Goal: Transaction & Acquisition: Purchase product/service

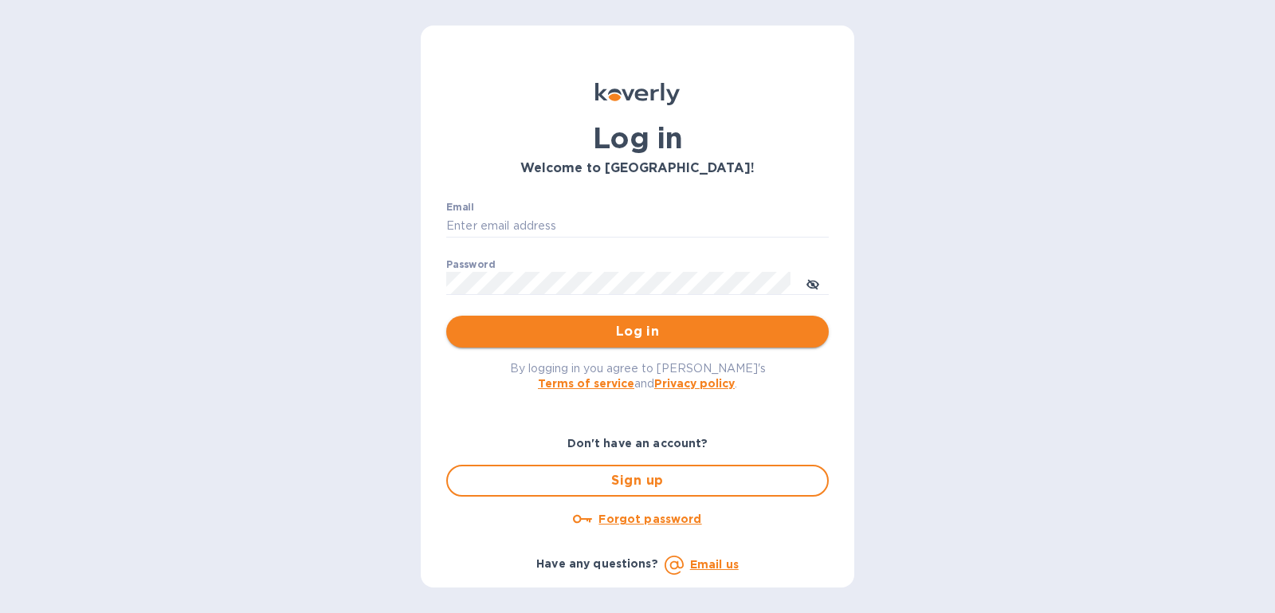
type input "[PERSON_NAME][EMAIL_ADDRESS][DOMAIN_NAME]"
click at [680, 333] on span "Log in" at bounding box center [637, 331] width 357 height 19
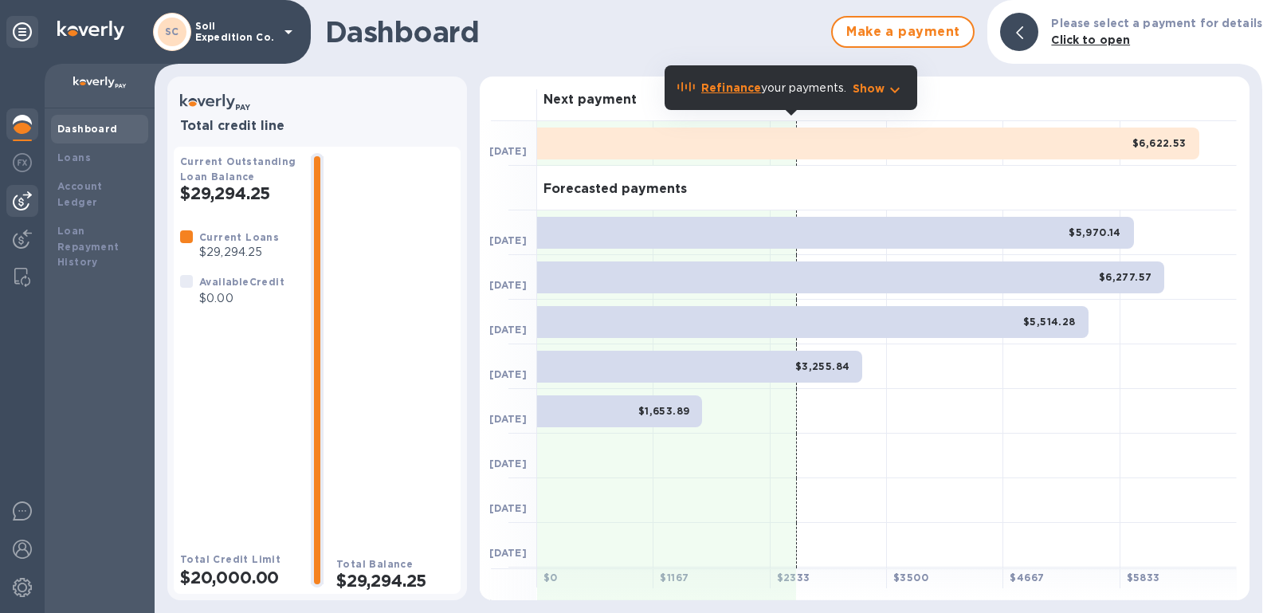
click at [20, 205] on img at bounding box center [22, 200] width 19 height 19
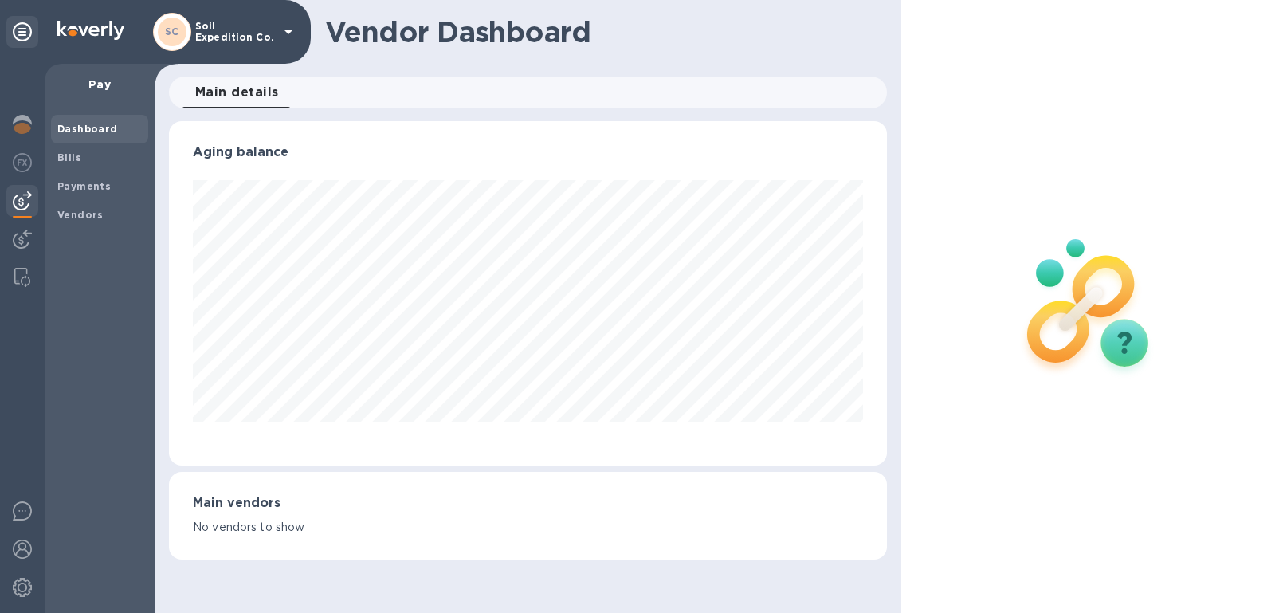
scroll to position [343, 718]
click at [100, 169] on div "Bills" at bounding box center [99, 157] width 97 height 29
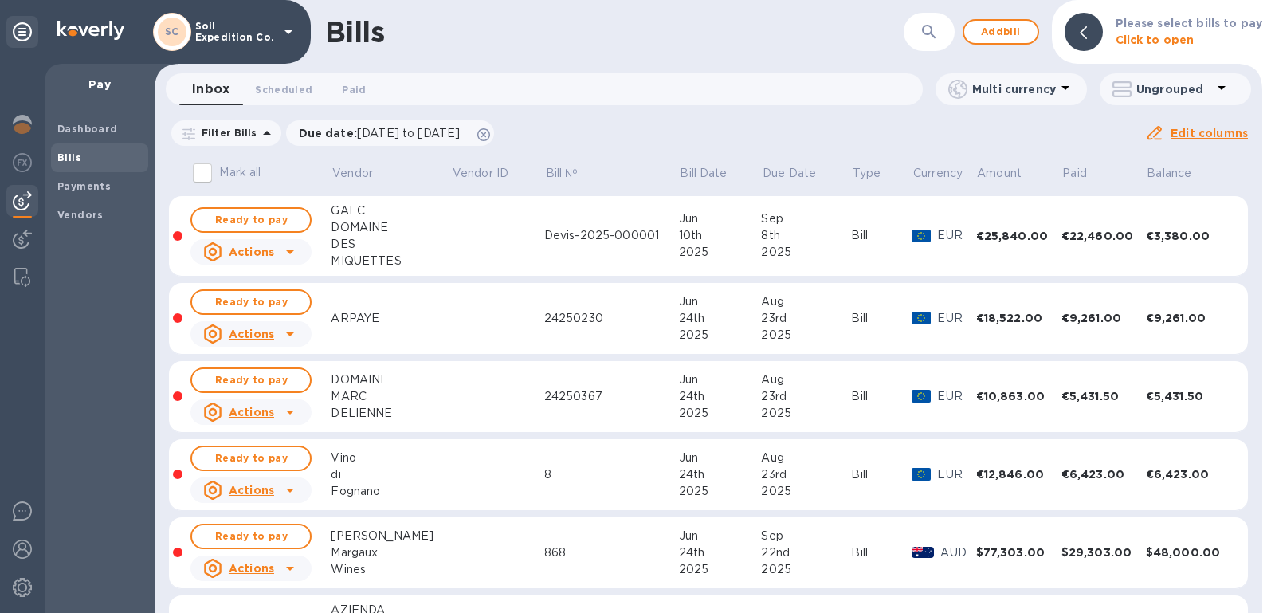
click at [536, 118] on div "Filter Bills Due date : 08/11/2025 to 12/09/2025 Amount Paid Balance" at bounding box center [657, 133] width 976 height 30
click at [490, 139] on icon at bounding box center [483, 134] width 13 height 13
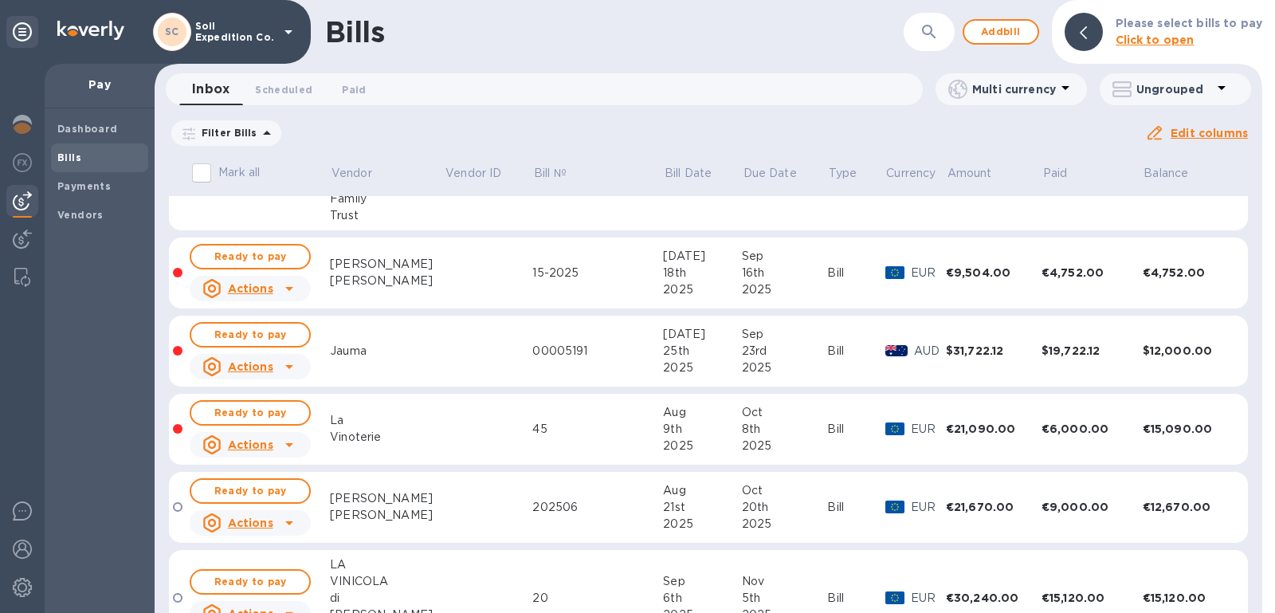
scroll to position [2062, 0]
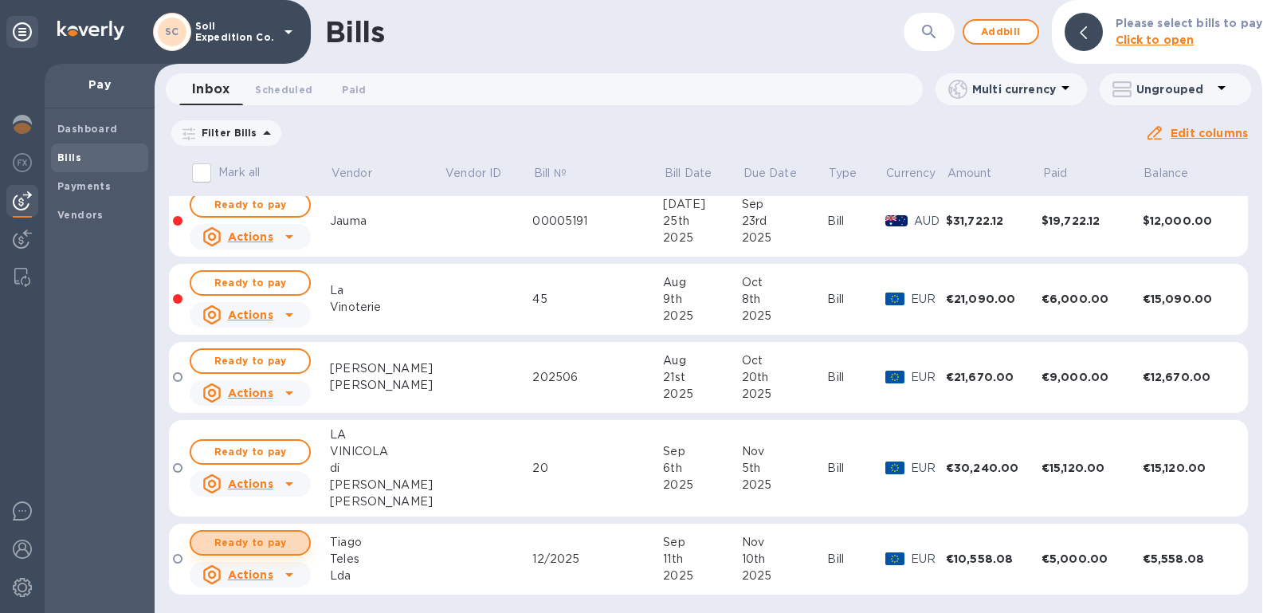
click at [277, 543] on span "Ready to pay" at bounding box center [250, 542] width 92 height 19
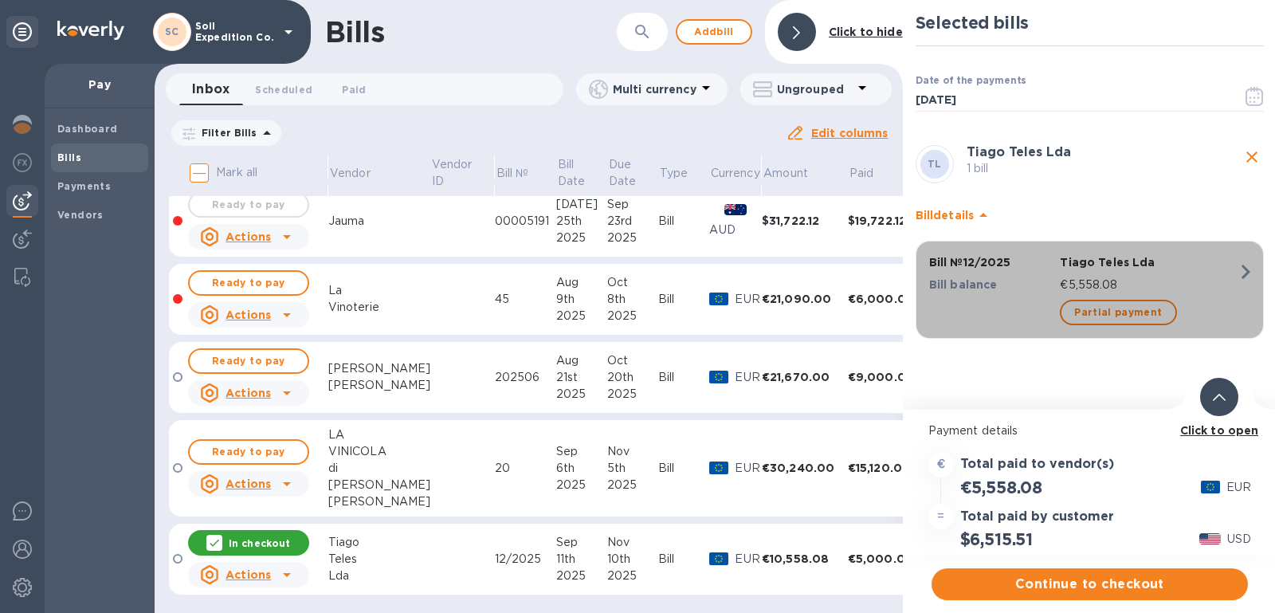
click at [1107, 325] on div "Partial payment" at bounding box center [1149, 312] width 184 height 32
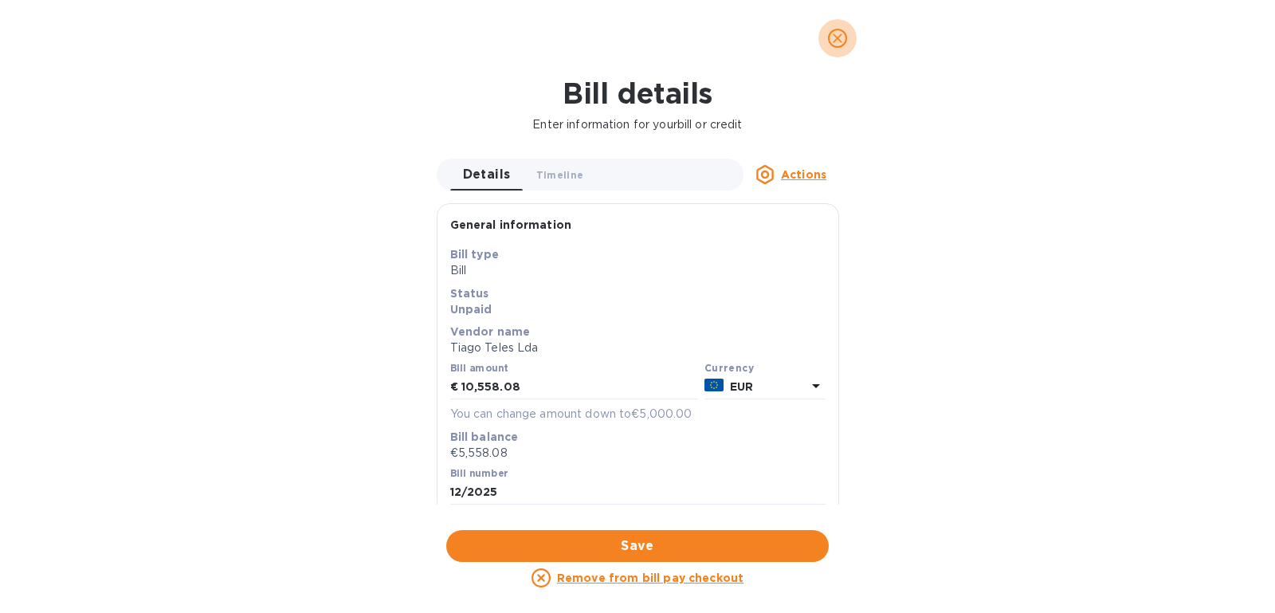
click at [839, 29] on span "close" at bounding box center [837, 38] width 19 height 19
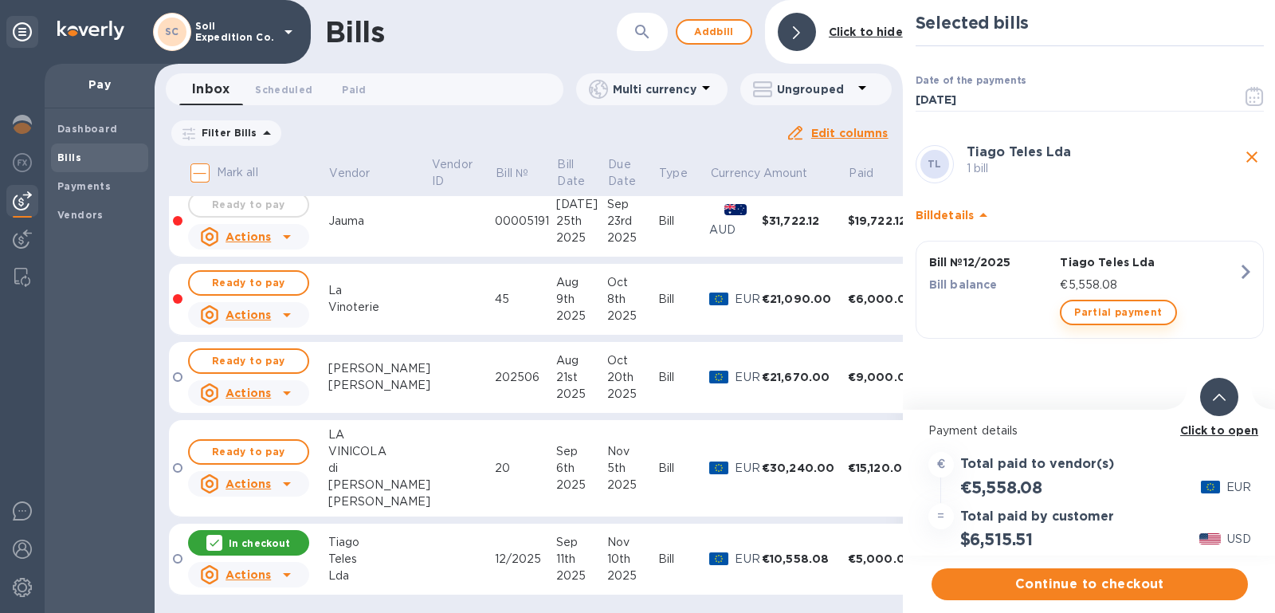
click at [1116, 300] on button "Partial payment" at bounding box center [1118, 313] width 116 height 26
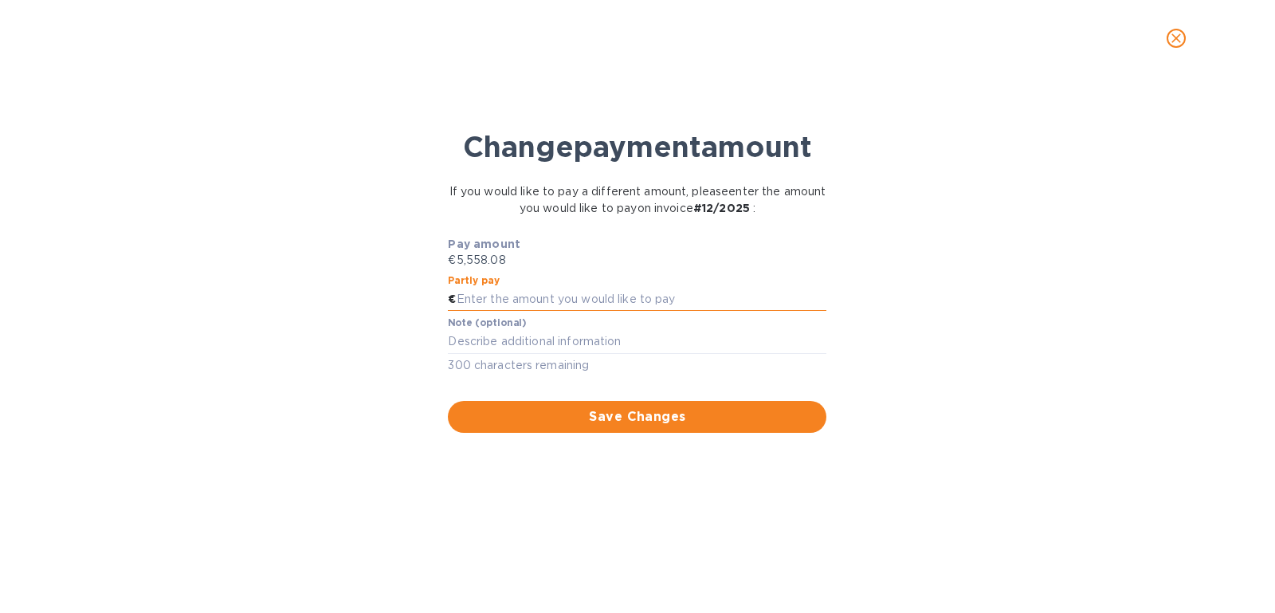
click at [679, 302] on input "text" at bounding box center [642, 300] width 371 height 24
type input "2,500.00"
click at [724, 441] on div "Pay amount €5,558.08 Partly pay € 2,500.00 Note (optional) x 300 characters rem…" at bounding box center [637, 334] width 411 height 216
click at [702, 433] on div "Pay amount €5,558.08 Partly pay € 2,500.00 Note (optional) x 300 characters rem…" at bounding box center [637, 334] width 411 height 216
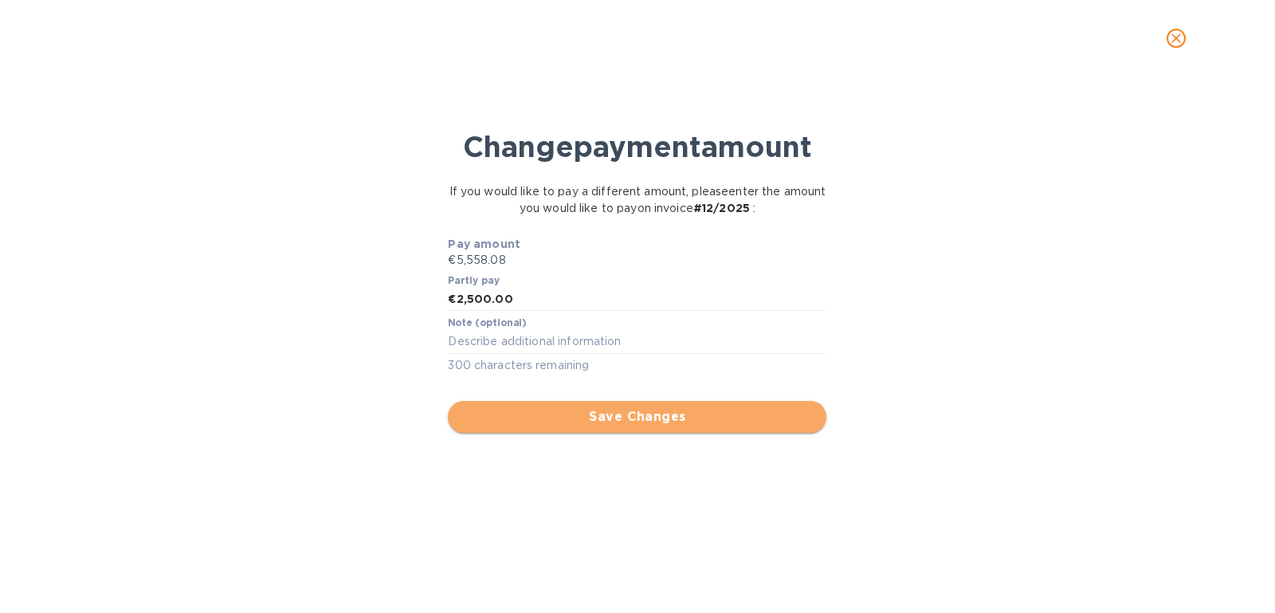
click at [695, 414] on span "Save Changes" at bounding box center [637, 416] width 353 height 19
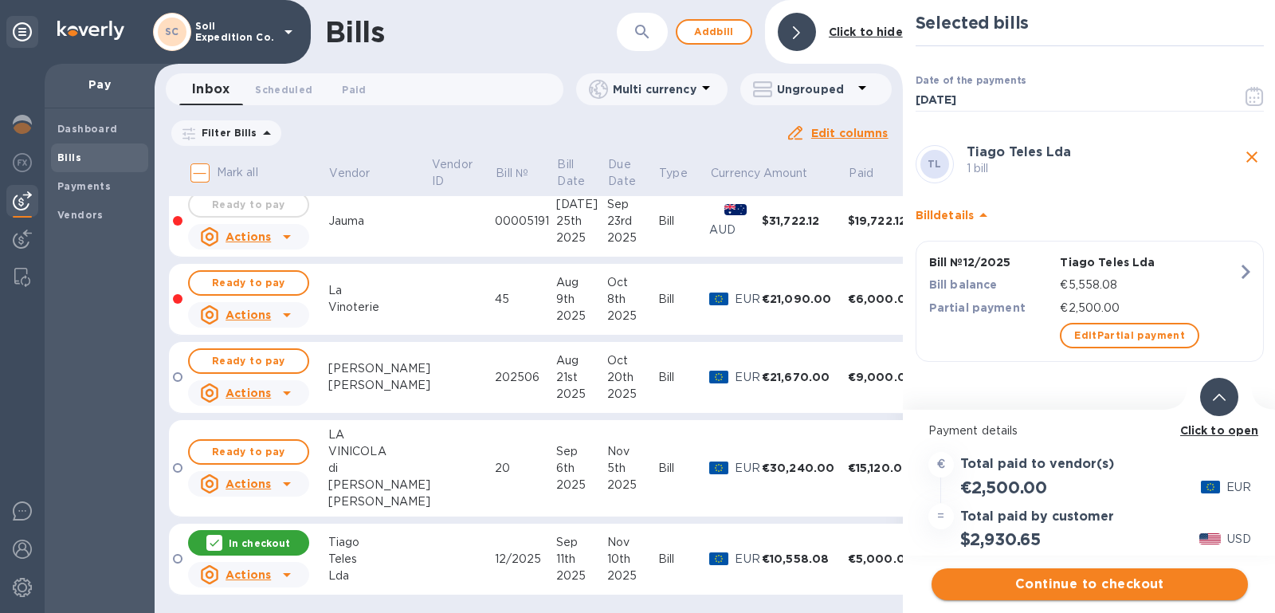
click at [1075, 591] on span "Continue to checkout" at bounding box center [1089, 584] width 291 height 19
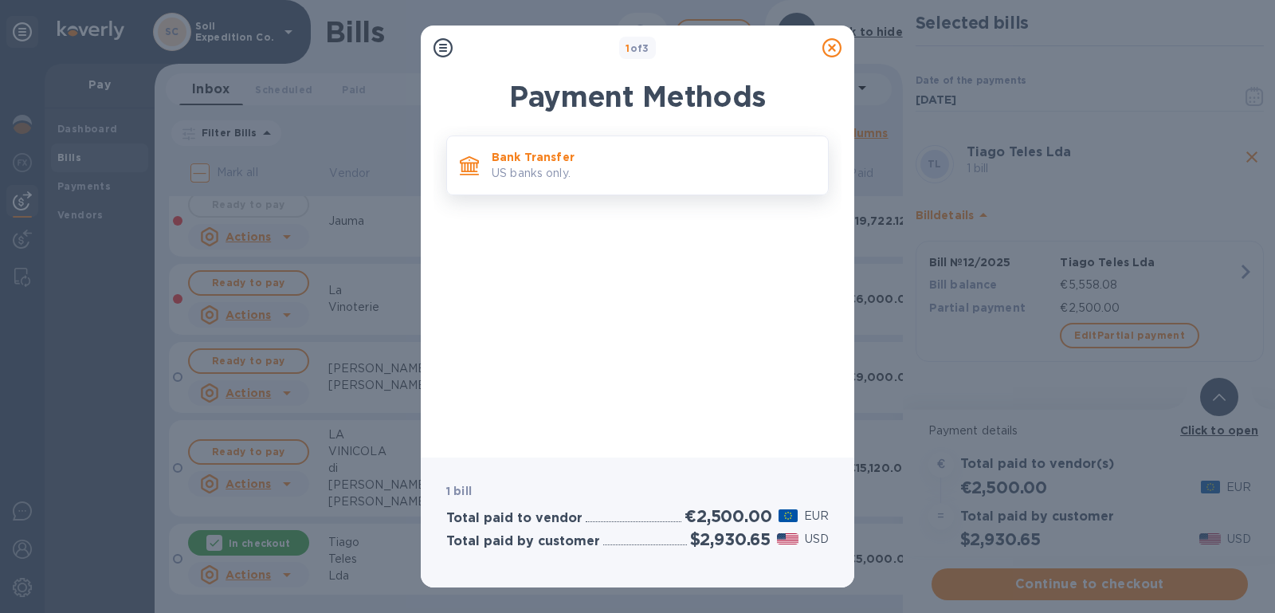
click at [541, 158] on p "Bank Transfer" at bounding box center [654, 157] width 324 height 16
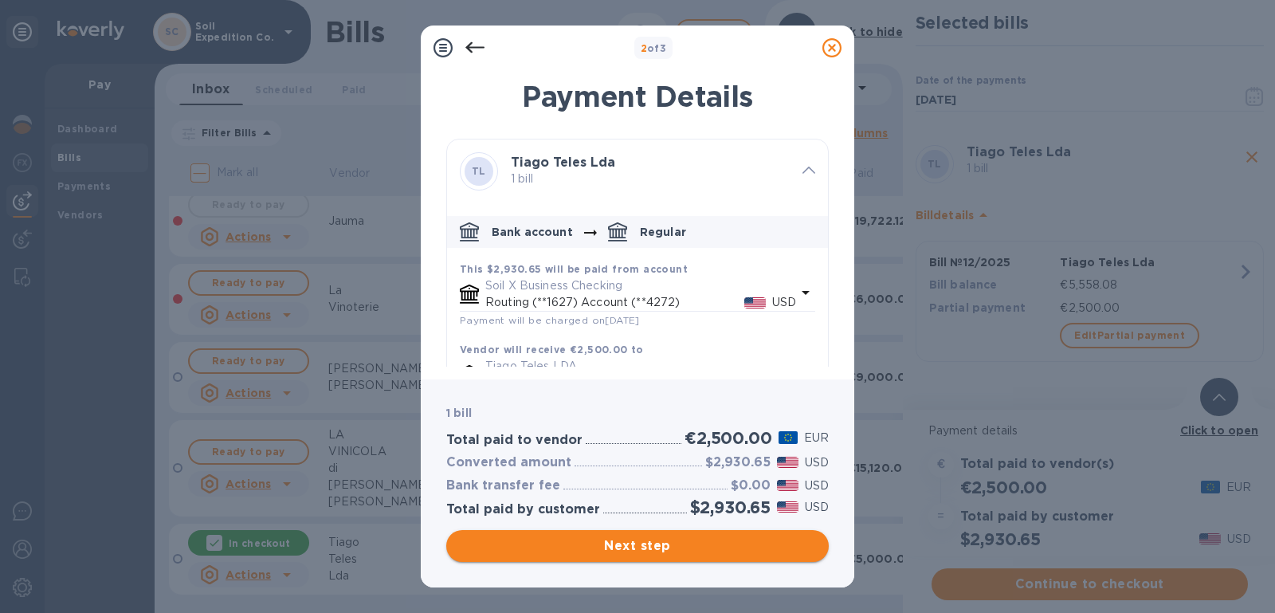
click at [713, 543] on span "Next step" at bounding box center [637, 545] width 357 height 19
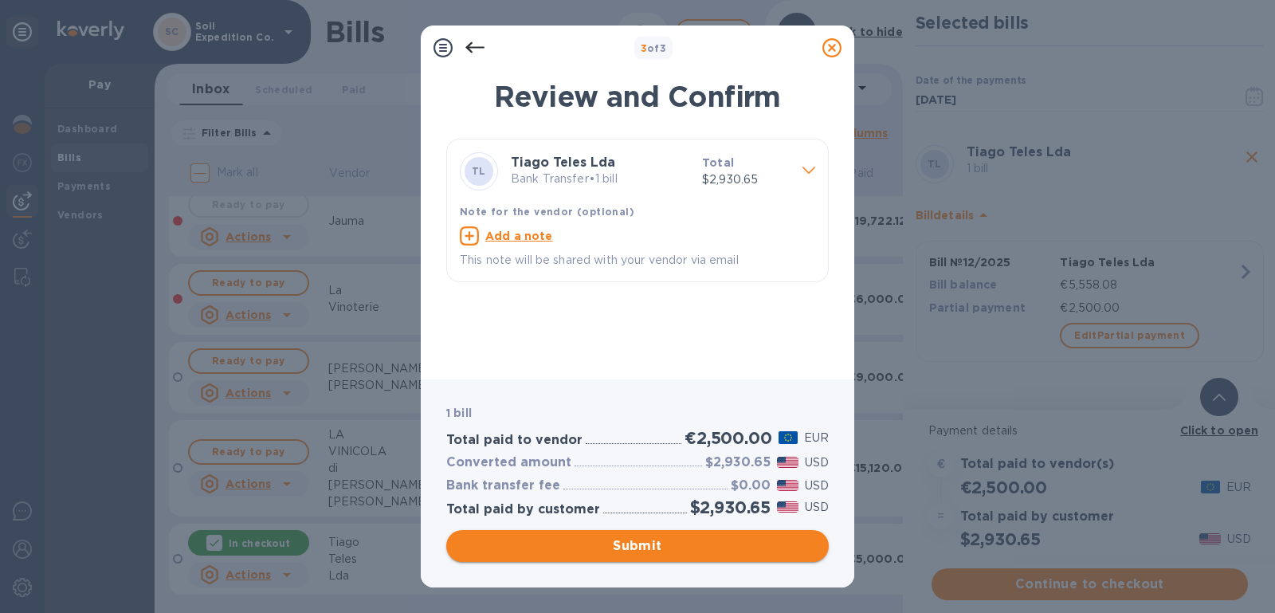
click at [665, 551] on span "Submit" at bounding box center [637, 545] width 357 height 19
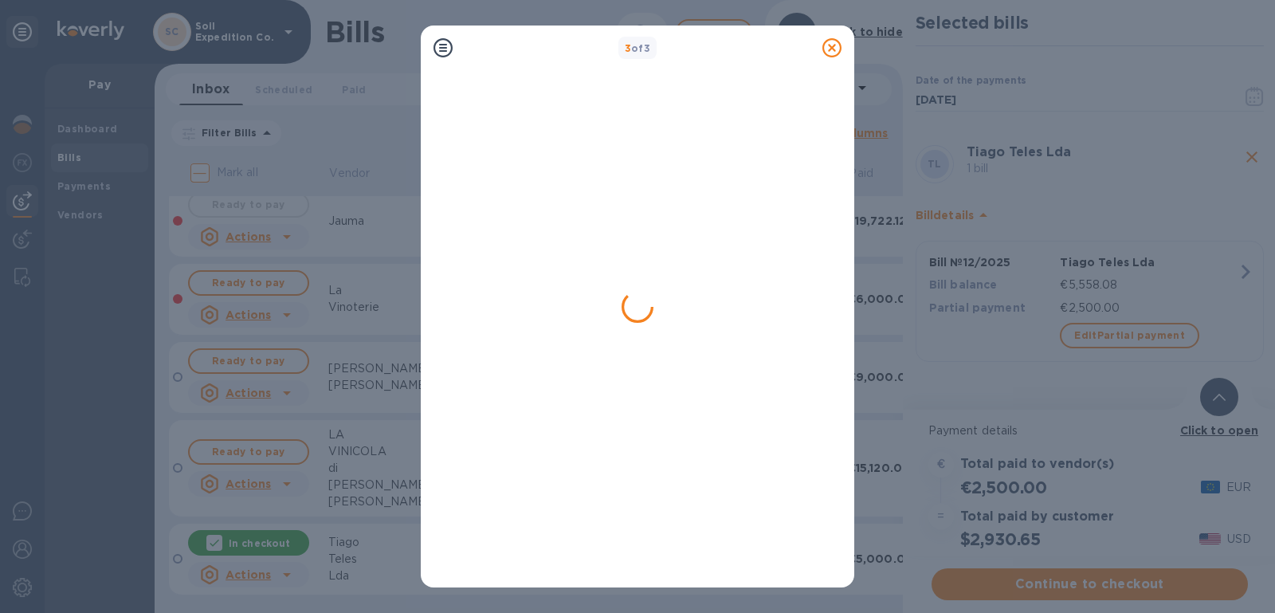
scroll to position [0, 0]
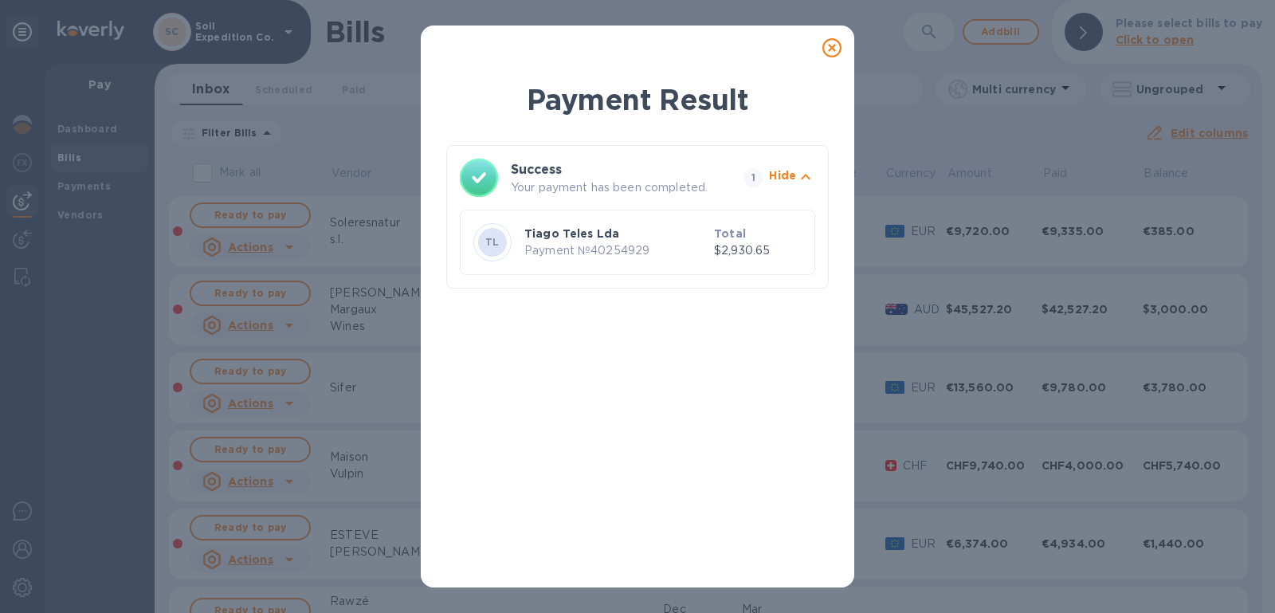
click at [842, 49] on div at bounding box center [832, 48] width 32 height 32
click at [826, 49] on icon at bounding box center [831, 47] width 19 height 19
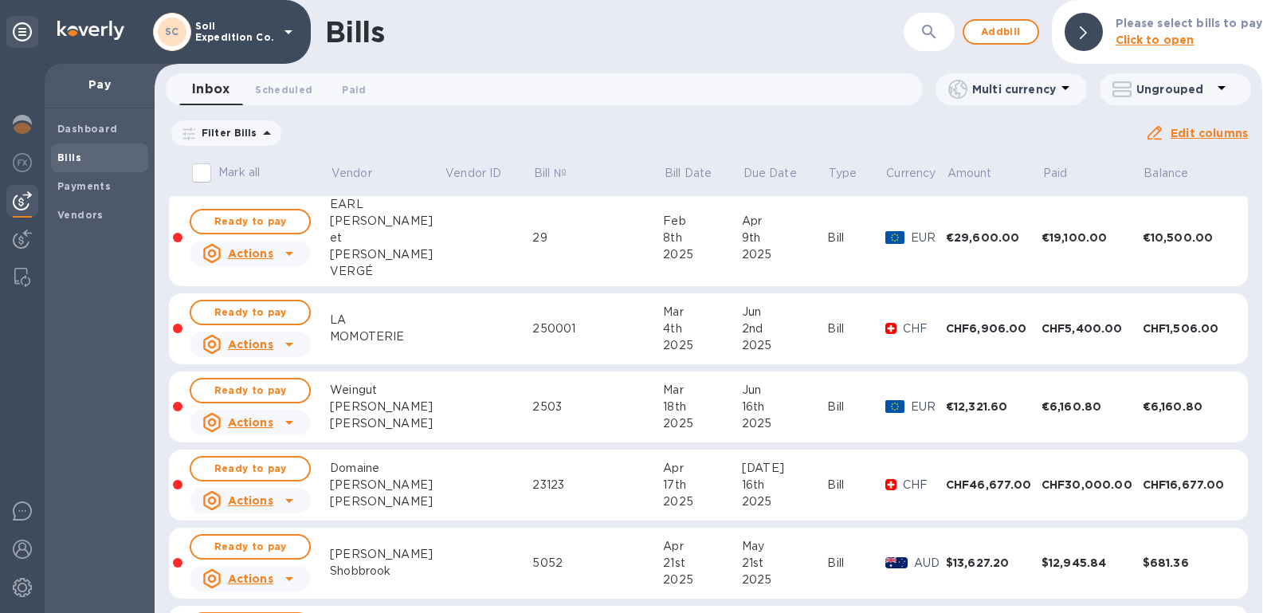
scroll to position [716, 0]
click at [265, 383] on span "Ready to pay" at bounding box center [250, 392] width 92 height 19
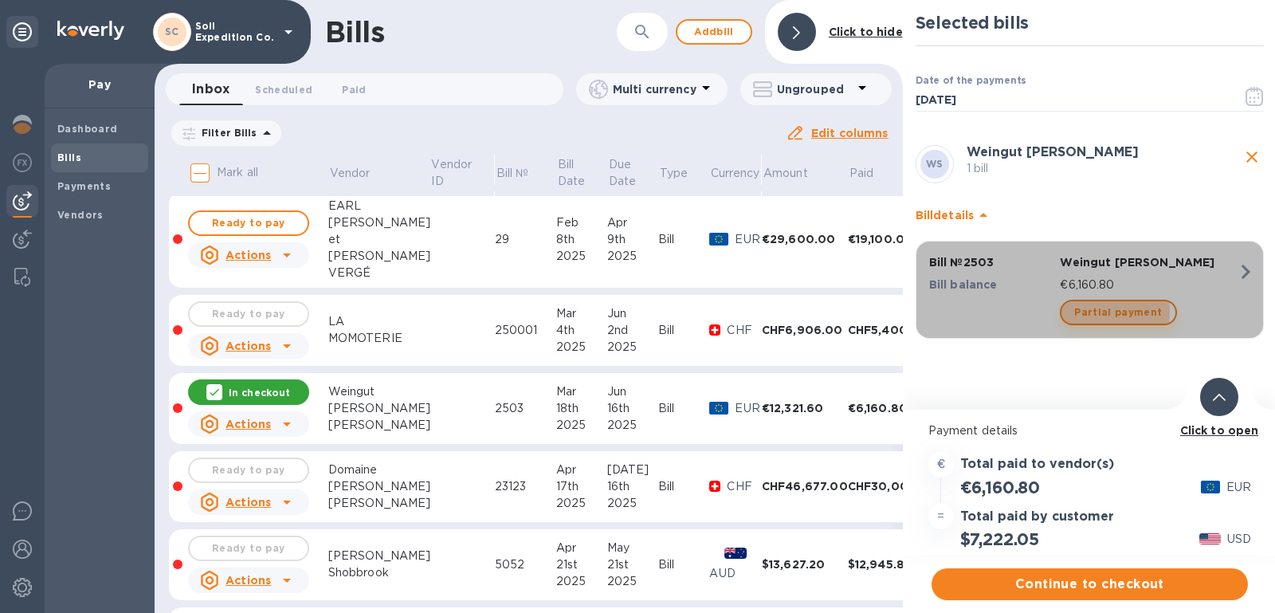
click at [1112, 310] on span "Partial payment" at bounding box center [1118, 312] width 88 height 19
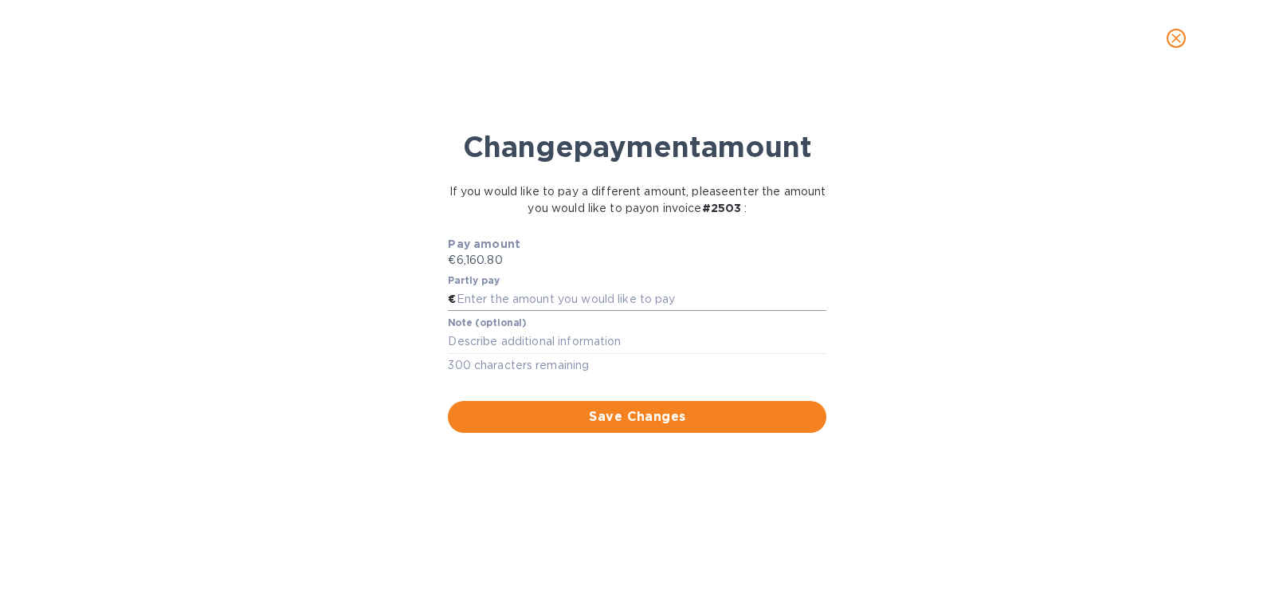
click at [580, 288] on input "text" at bounding box center [642, 300] width 371 height 24
type input "5"
type input "2,500.00"
click at [660, 425] on span "Save Changes" at bounding box center [637, 416] width 353 height 19
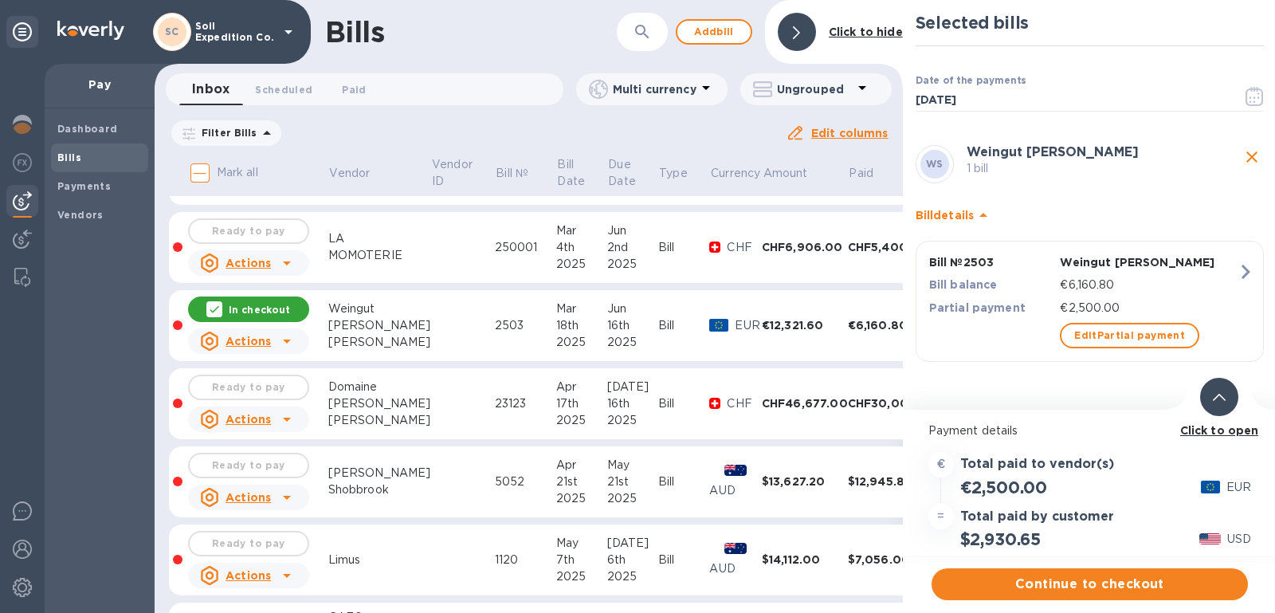
scroll to position [841, 0]
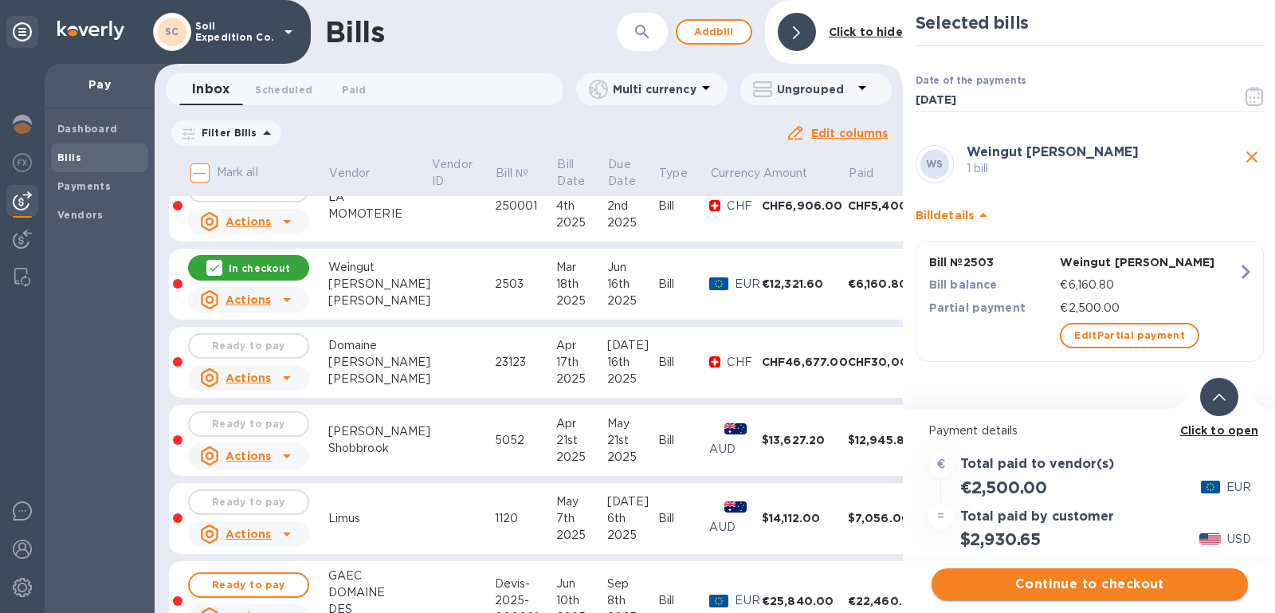
click at [1153, 587] on span "Continue to checkout" at bounding box center [1089, 584] width 291 height 19
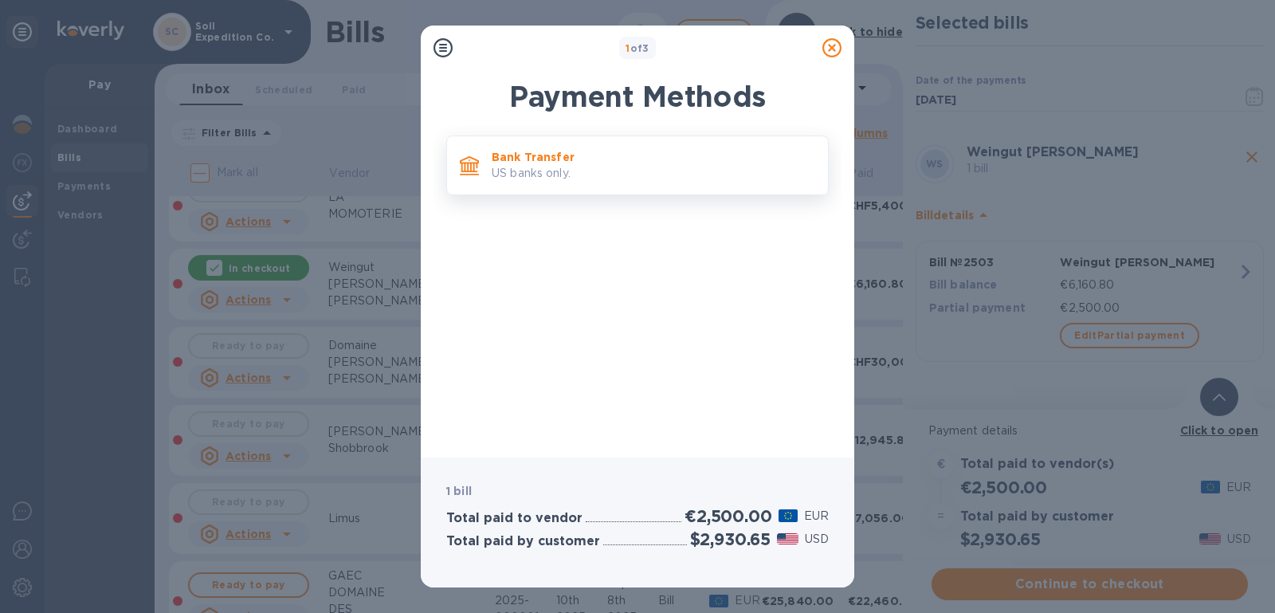
click at [617, 159] on p "Bank Transfer" at bounding box center [654, 157] width 324 height 16
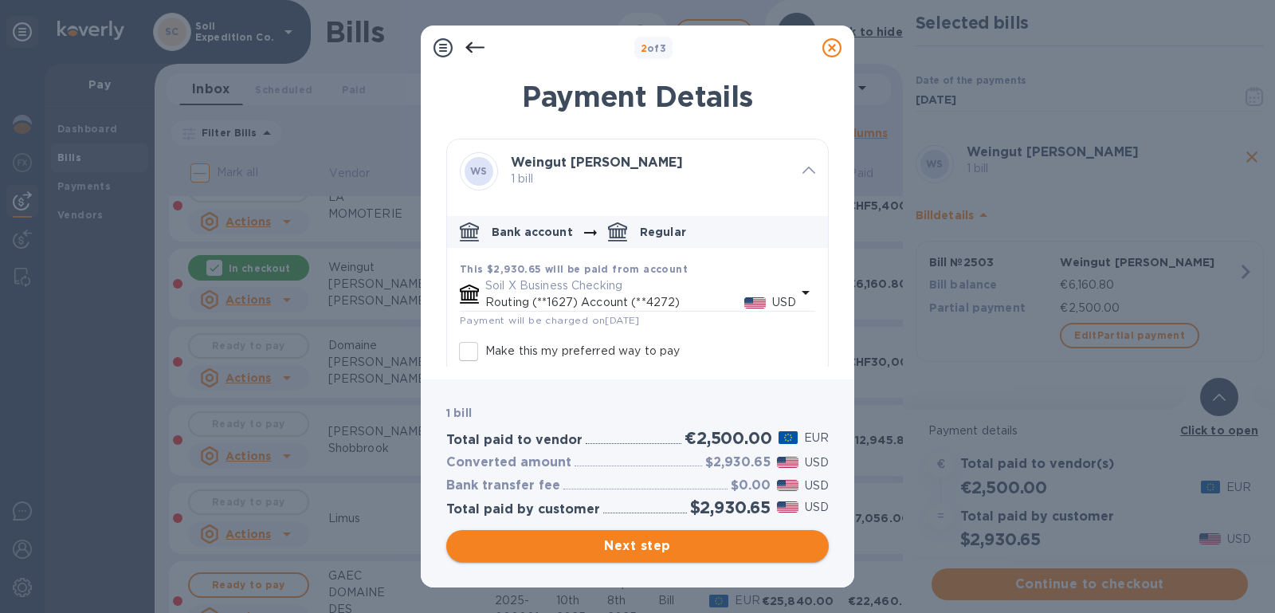
click at [614, 552] on span "Next step" at bounding box center [637, 545] width 357 height 19
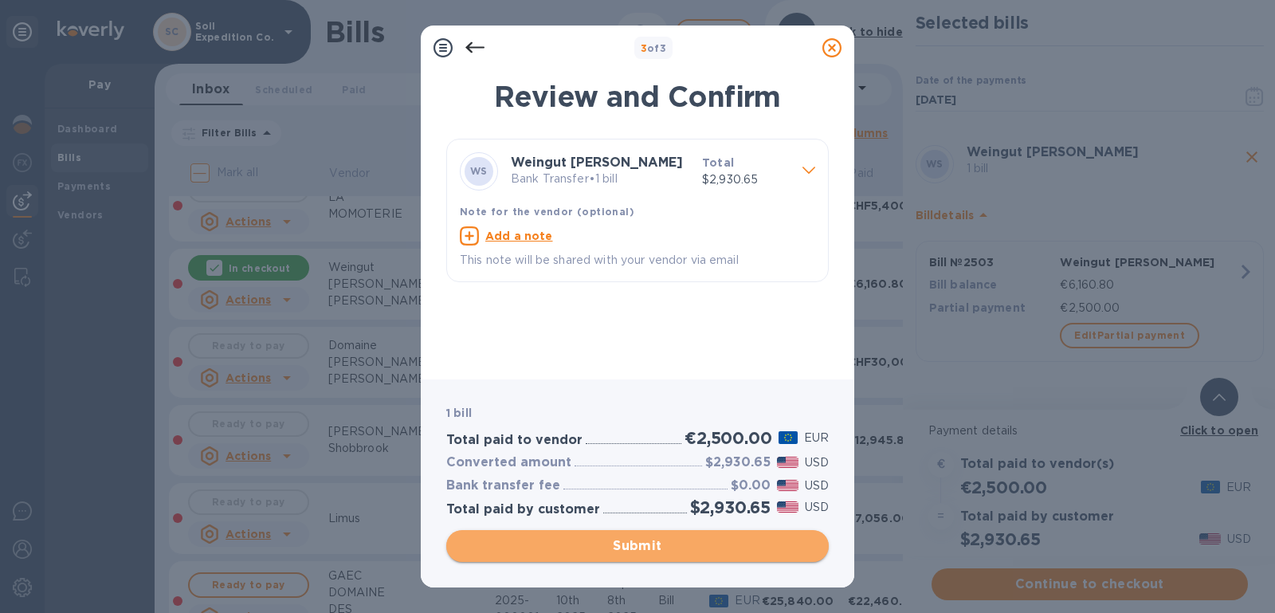
click at [655, 536] on span "Submit" at bounding box center [637, 545] width 357 height 19
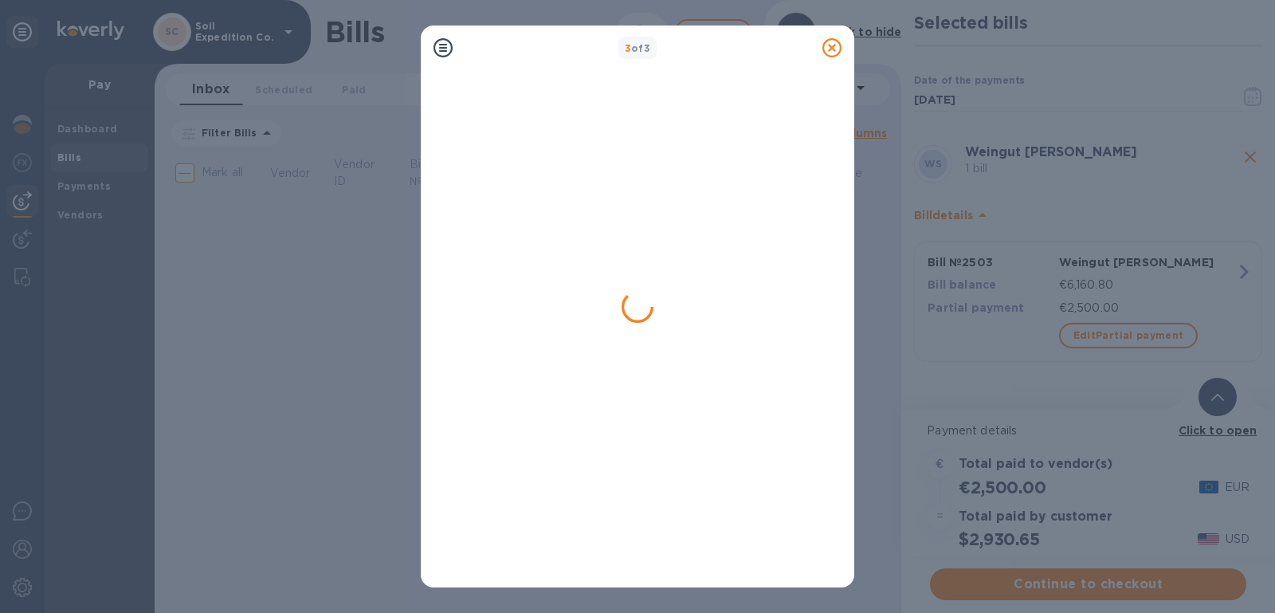
scroll to position [0, 0]
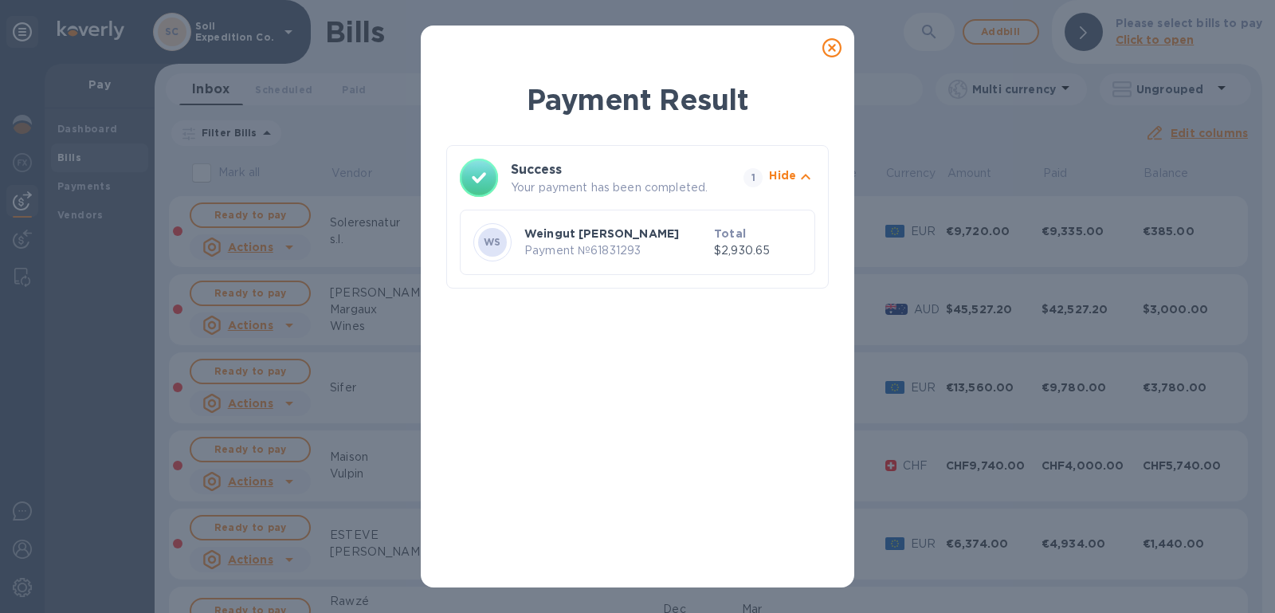
click at [818, 47] on div at bounding box center [832, 48] width 32 height 32
click at [830, 53] on icon at bounding box center [831, 47] width 19 height 19
